Goal: Navigation & Orientation: Find specific page/section

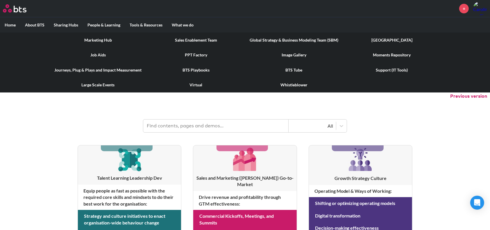
click at [295, 55] on link "Image Gallery" at bounding box center [294, 54] width 98 height 15
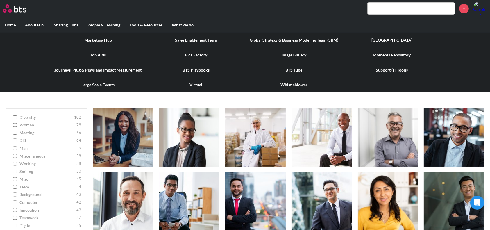
click at [186, 54] on link "PPT Factory" at bounding box center [196, 54] width 98 height 15
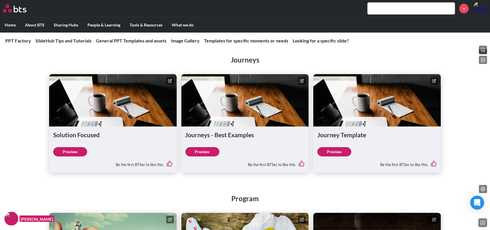
scroll to position [2086, 0]
